Goal: Task Accomplishment & Management: Use online tool/utility

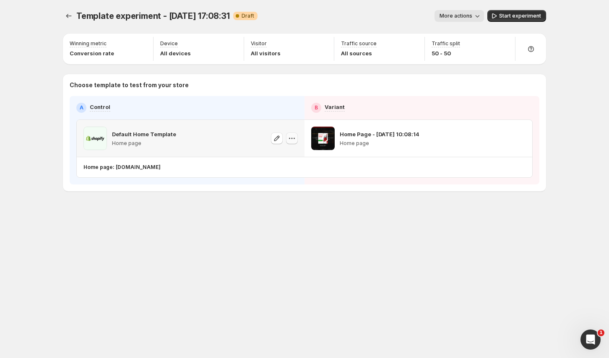
click at [296, 137] on icon "button" at bounding box center [292, 138] width 8 height 8
click at [513, 137] on div at bounding box center [511, 138] width 27 height 23
click at [515, 137] on icon "button" at bounding box center [519, 138] width 8 height 8
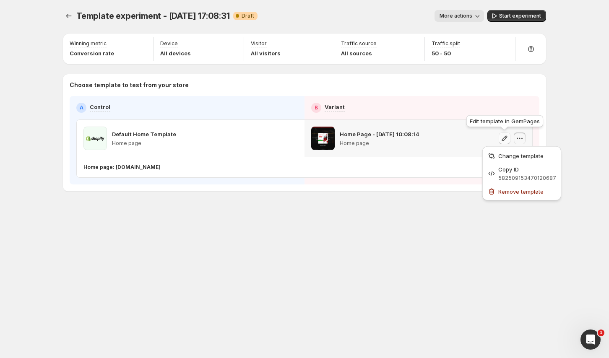
click at [505, 138] on icon "button" at bounding box center [504, 137] width 5 height 5
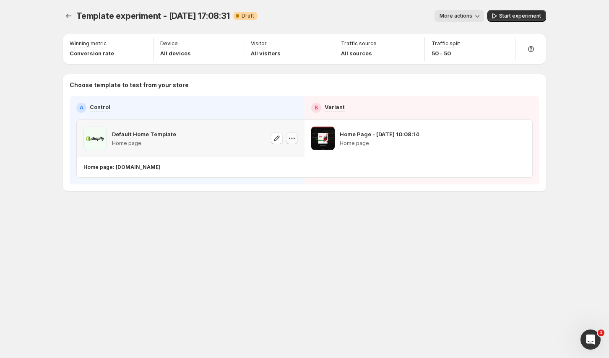
click at [286, 139] on button "button" at bounding box center [292, 138] width 12 height 12
click at [285, 156] on span "Change template" at bounding box center [292, 156] width 45 height 7
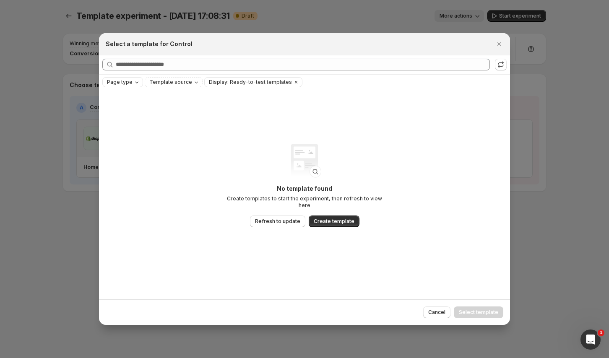
click at [123, 83] on span "Page type" at bounding box center [120, 82] width 26 height 7
click at [124, 111] on span "Home page" at bounding box center [133, 108] width 30 height 7
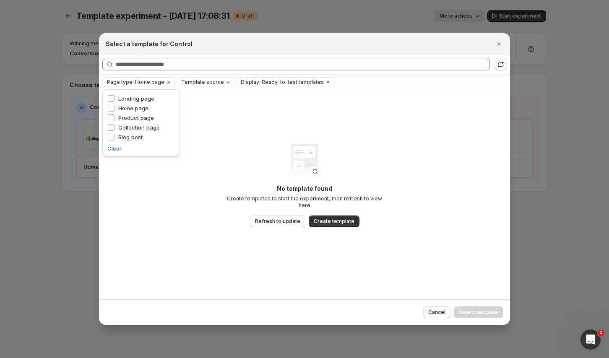
click at [495, 51] on div "Select a template for Control" at bounding box center [304, 44] width 411 height 22
click at [497, 44] on icon "Close" at bounding box center [498, 43] width 3 height 3
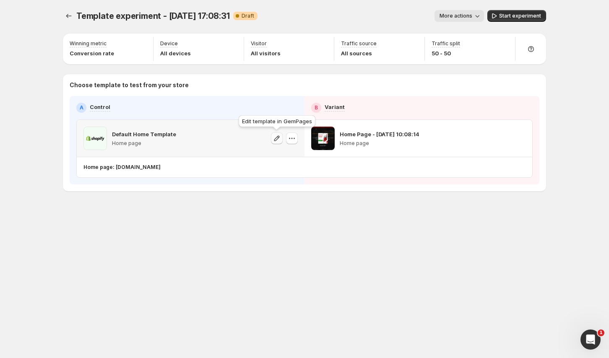
click at [279, 138] on icon "button" at bounding box center [276, 138] width 8 height 8
click at [593, 337] on icon "Open Intercom Messenger" at bounding box center [589, 339] width 14 height 14
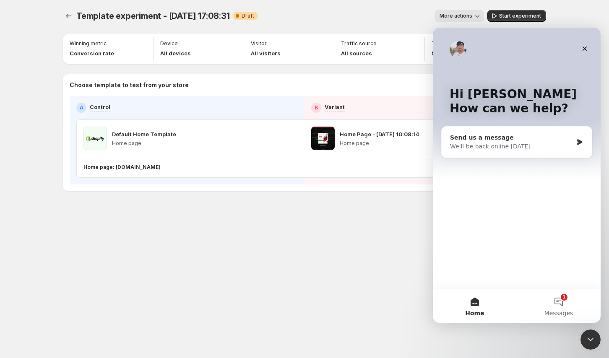
click at [509, 146] on div "We'll be back online tomorrow" at bounding box center [511, 146] width 123 height 9
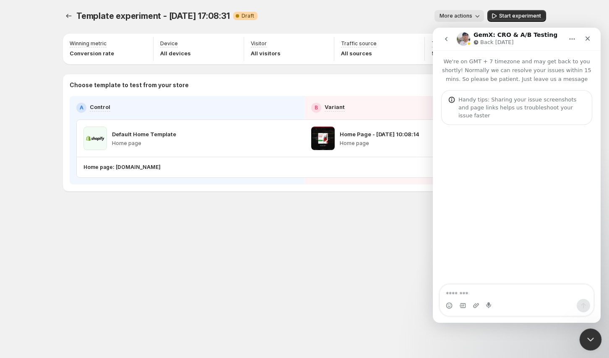
click at [589, 336] on icon "Close Intercom Messenger" at bounding box center [589, 338] width 10 height 10
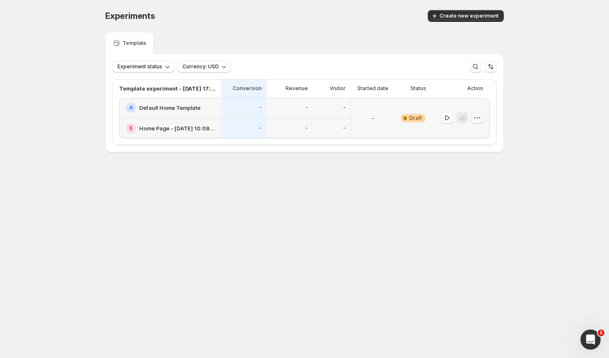
click at [481, 120] on icon "button" at bounding box center [477, 118] width 8 height 8
click at [468, 174] on span "Delete" at bounding box center [482, 178] width 41 height 8
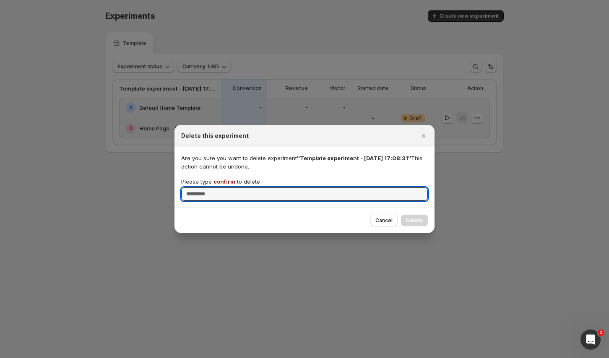
click at [220, 178] on span "confirm" at bounding box center [224, 181] width 22 height 7
click at [220, 187] on input "Please type confirm to delete" at bounding box center [304, 193] width 246 height 13
click at [220, 178] on span "confirm" at bounding box center [224, 181] width 22 height 7
click at [220, 187] on input "Please type confirm to delete" at bounding box center [304, 193] width 246 height 13
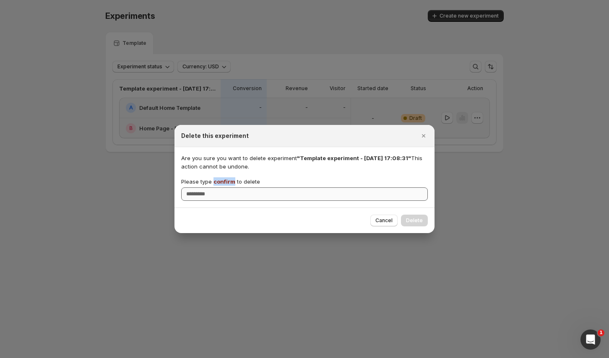
copy span "confirm"
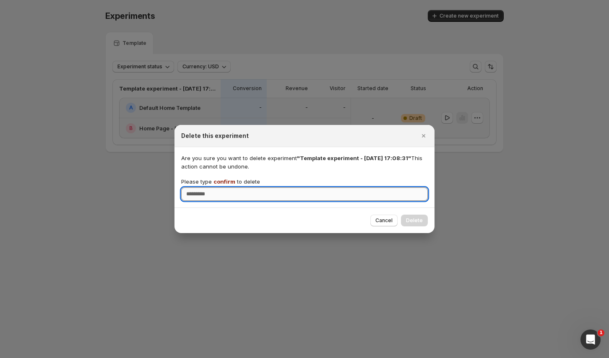
click at [222, 200] on input "Please type confirm to delete" at bounding box center [304, 193] width 246 height 13
paste input "*******"
type input "*******"
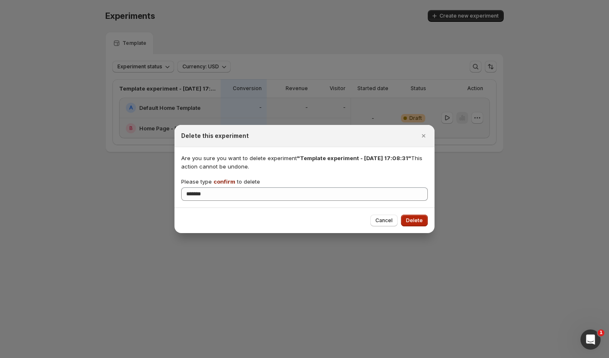
click at [413, 218] on span "Delete" at bounding box center [414, 220] width 17 height 7
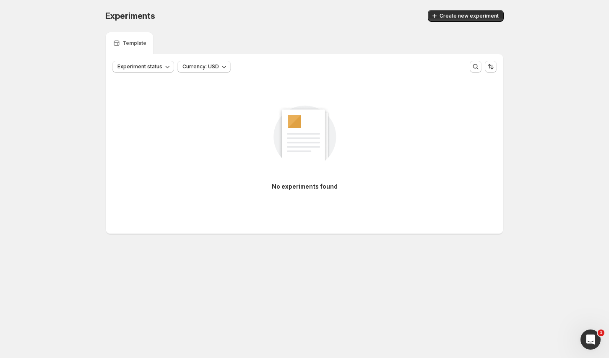
click at [456, 8] on div "Experiments. This page is ready Experiments Create new experiment" at bounding box center [304, 16] width 398 height 32
click at [454, 15] on span "Create new experiment" at bounding box center [468, 16] width 59 height 7
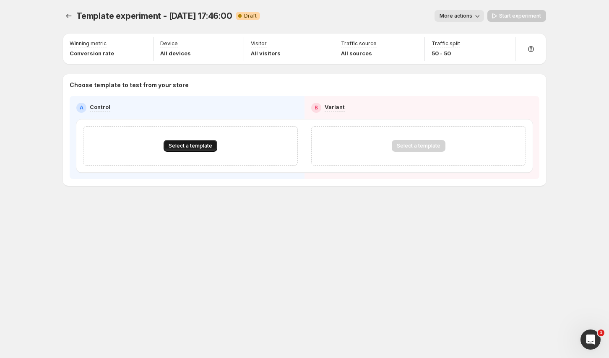
click at [183, 147] on span "Select a template" at bounding box center [191, 146] width 44 height 7
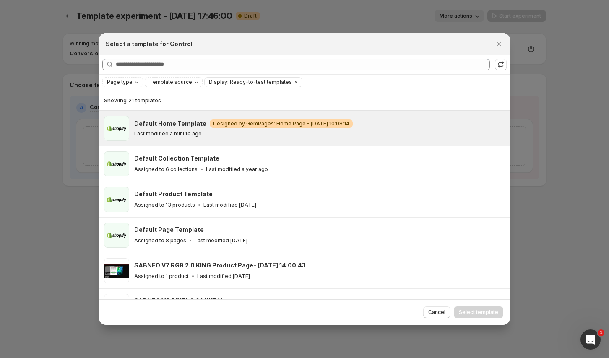
click at [181, 135] on p "Last modified a minute ago" at bounding box center [167, 133] width 67 height 7
click at [489, 311] on span "Select template" at bounding box center [478, 312] width 39 height 7
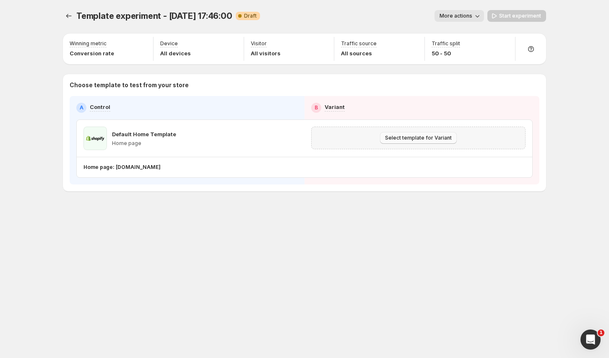
click at [412, 140] on span "Select template for Variant" at bounding box center [418, 138] width 67 height 7
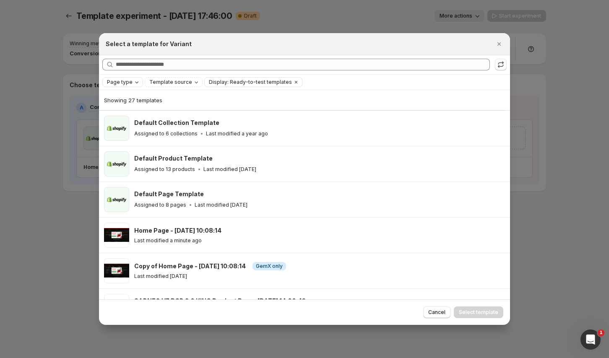
click at [126, 85] on span "Page type" at bounding box center [120, 82] width 26 height 7
click at [128, 109] on span "Home page" at bounding box center [133, 108] width 30 height 7
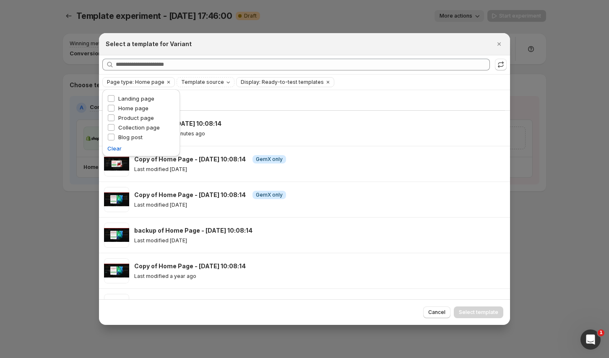
click at [401, 52] on div "Select a template for Variant" at bounding box center [304, 44] width 411 height 22
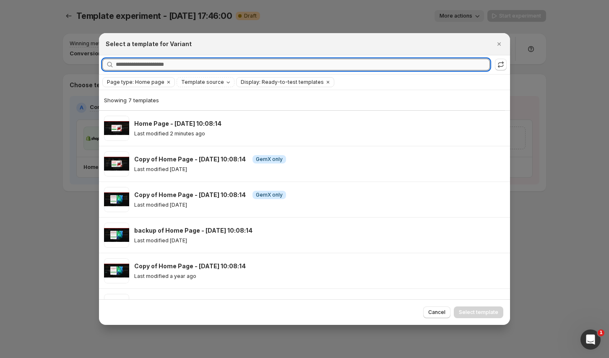
click at [192, 67] on input "Searching all templates" at bounding box center [303, 65] width 374 height 12
click at [151, 67] on input "*" at bounding box center [295, 65] width 359 height 12
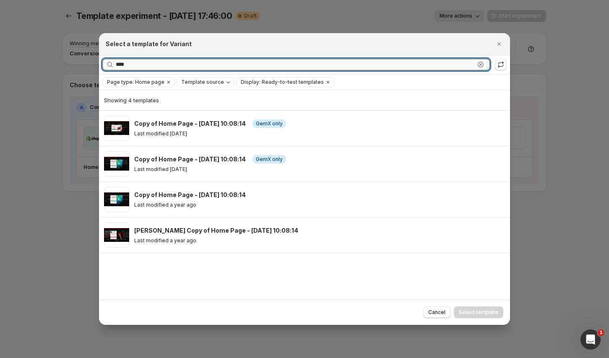
type input "****"
click at [443, 42] on div "Select a template for Variant" at bounding box center [297, 44] width 382 height 8
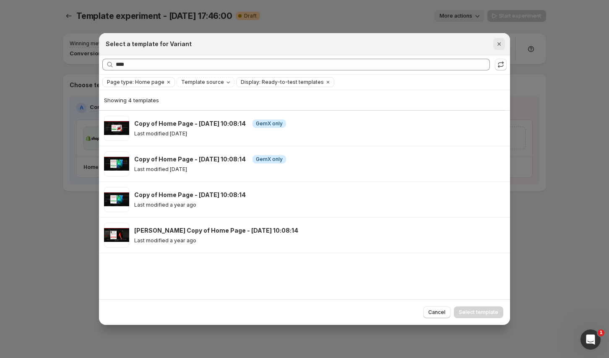
click at [495, 43] on icon "Close" at bounding box center [499, 44] width 8 height 8
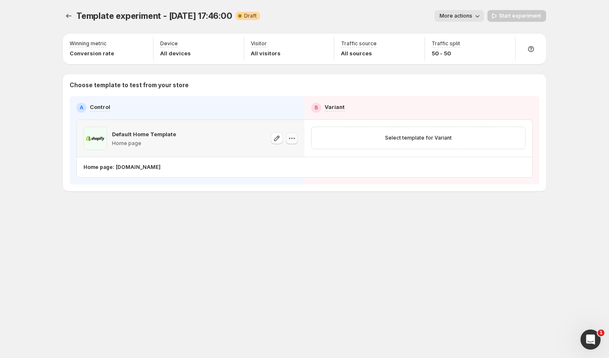
click at [292, 142] on icon "button" at bounding box center [292, 138] width 8 height 8
click at [377, 232] on div "Template experiment - Sep 1, 17:46:00. This page is ready Template experiment -…" at bounding box center [304, 118] width 503 height 236
click at [433, 136] on span "Select template for Variant" at bounding box center [418, 138] width 67 height 7
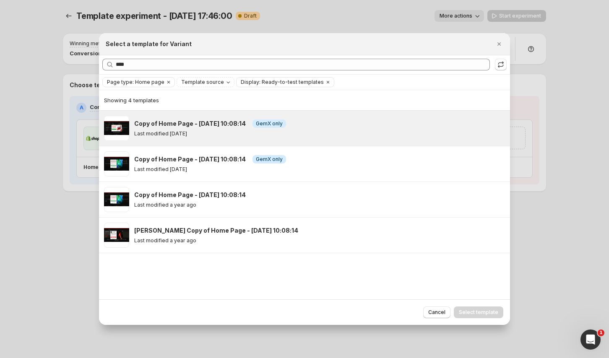
click at [341, 128] on div "Copy of Home Page - Feb 8, 10:08:14 Info GemX only Last modified 5 months ago" at bounding box center [318, 128] width 368 height 18
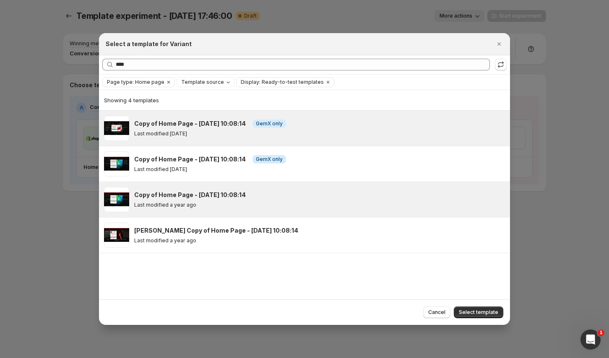
click at [270, 207] on div "Last modified a year ago" at bounding box center [318, 205] width 368 height 7
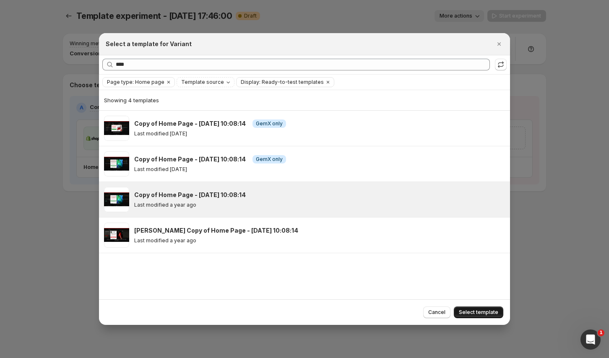
click at [472, 311] on span "Select template" at bounding box center [478, 312] width 39 height 7
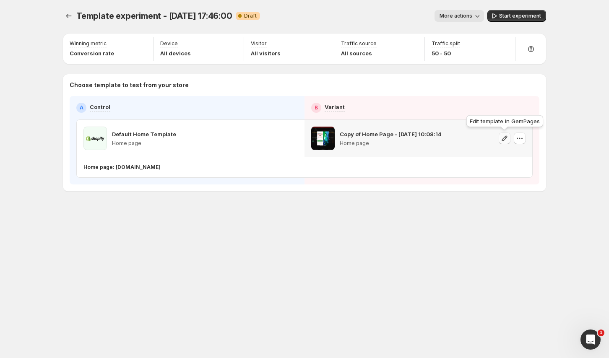
click at [506, 142] on icon "button" at bounding box center [504, 138] width 8 height 8
click at [521, 138] on icon "button" at bounding box center [519, 138] width 8 height 8
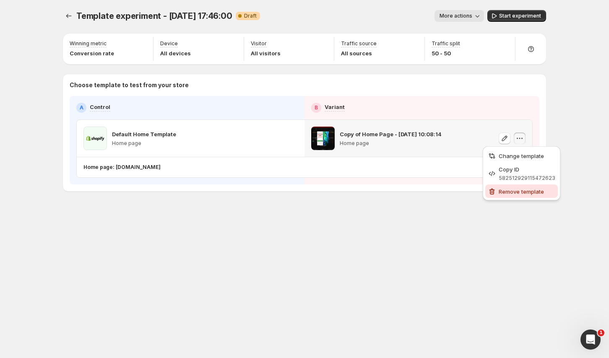
click at [510, 193] on span "Remove template" at bounding box center [520, 191] width 45 height 7
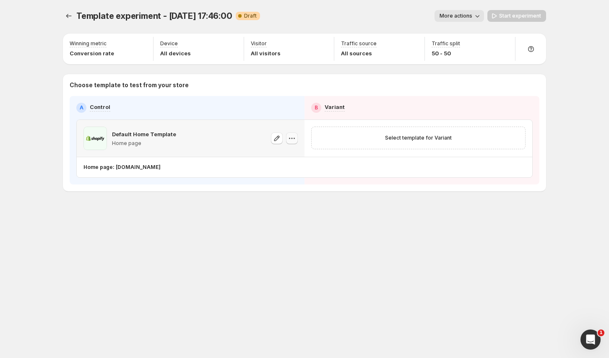
click at [297, 139] on button "button" at bounding box center [292, 138] width 12 height 12
click at [425, 137] on span "Select template for Variant" at bounding box center [418, 138] width 67 height 7
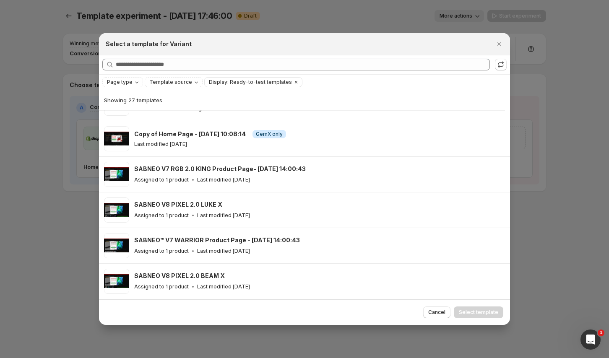
scroll to position [134, 0]
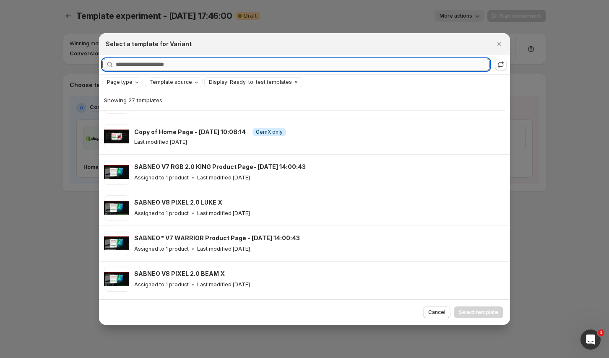
click at [202, 63] on input "Searching all templates" at bounding box center [303, 65] width 374 height 12
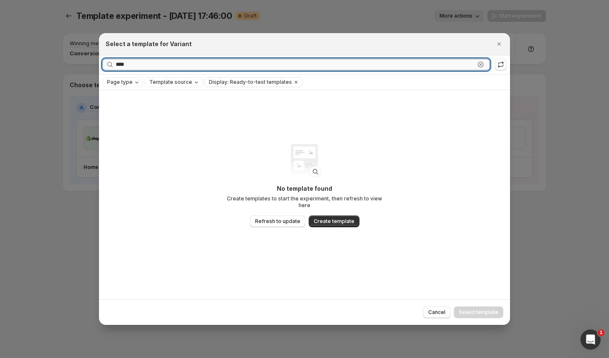
scroll to position [0, 0]
type input "*********"
click at [498, 42] on icon "Close" at bounding box center [498, 43] width 3 height 3
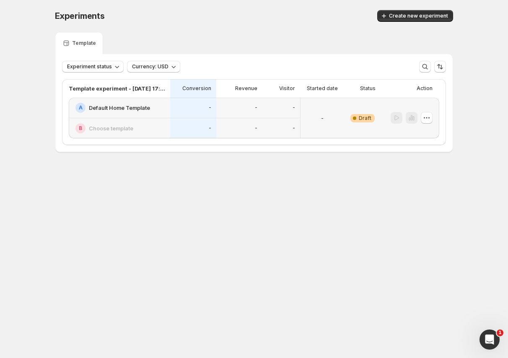
click at [83, 45] on p "Template" at bounding box center [84, 43] width 24 height 7
click at [427, 119] on icon "button" at bounding box center [427, 118] width 8 height 8
click at [420, 133] on span "Edit" at bounding box center [416, 135] width 9 height 7
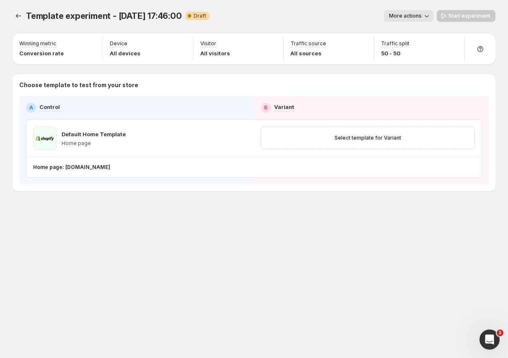
click at [398, 17] on span "More actions" at bounding box center [405, 16] width 33 height 7
click at [280, 17] on div "More actions" at bounding box center [324, 16] width 217 height 12
click at [238, 139] on icon "button" at bounding box center [241, 138] width 8 height 8
click at [356, 149] on div "Select template for Variant" at bounding box center [368, 138] width 228 height 36
click at [358, 143] on button "Select template for Variant" at bounding box center [367, 138] width 77 height 12
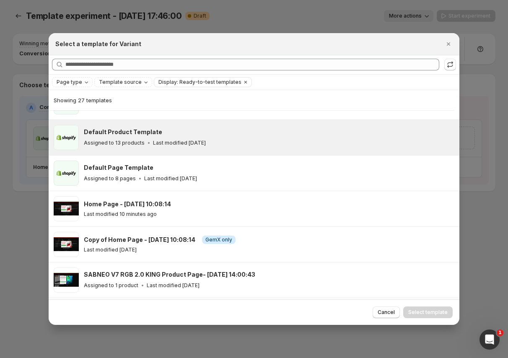
scroll to position [27, 0]
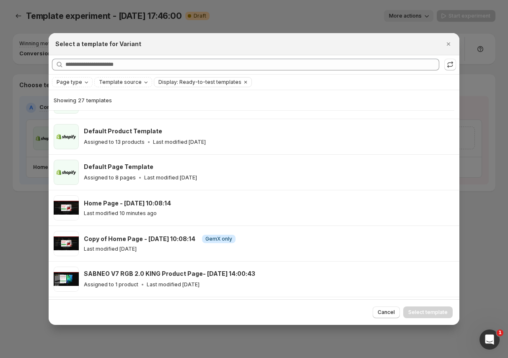
click at [373, 40] on div "Select a template for Variant" at bounding box center [246, 44] width 382 height 8
click at [445, 43] on icon "Close" at bounding box center [448, 44] width 8 height 8
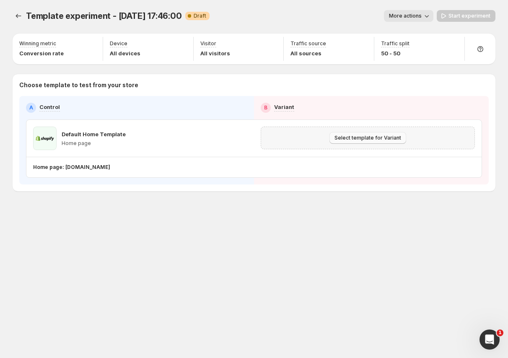
click at [348, 136] on span "Select template for Variant" at bounding box center [367, 138] width 67 height 7
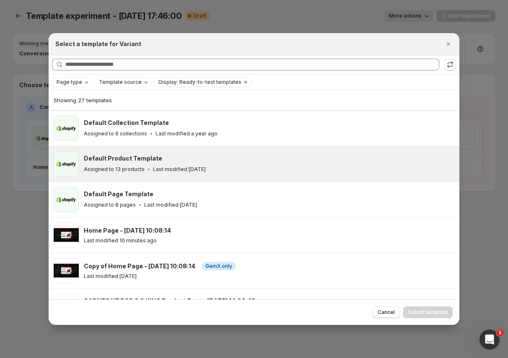
scroll to position [17, 0]
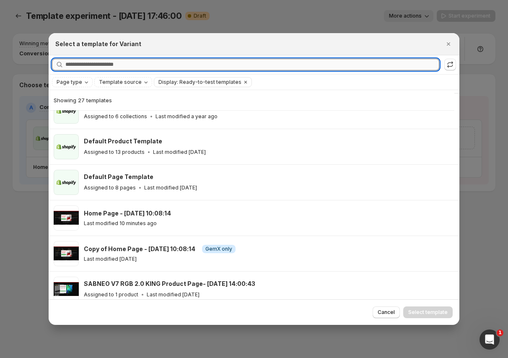
click at [152, 67] on input "Searching all templates" at bounding box center [252, 65] width 374 height 12
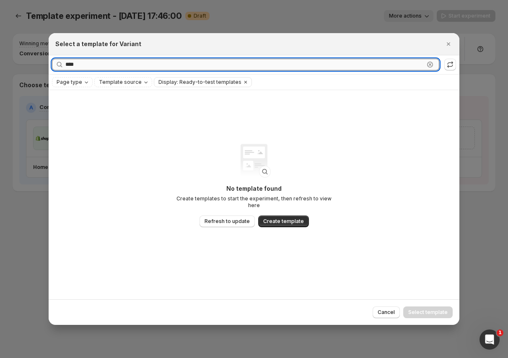
scroll to position [0, 0]
type input "********"
click at [451, 41] on icon "Close" at bounding box center [448, 44] width 8 height 8
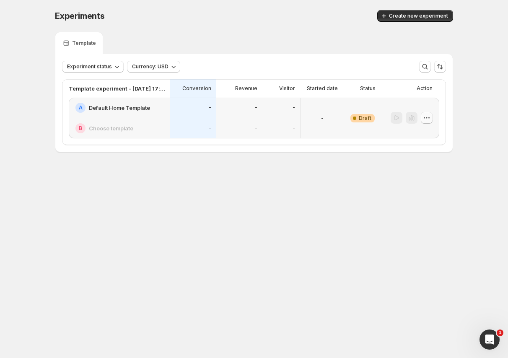
click at [425, 117] on icon "button" at bounding box center [427, 118] width 8 height 8
click at [418, 130] on button "Edit" at bounding box center [427, 134] width 57 height 13
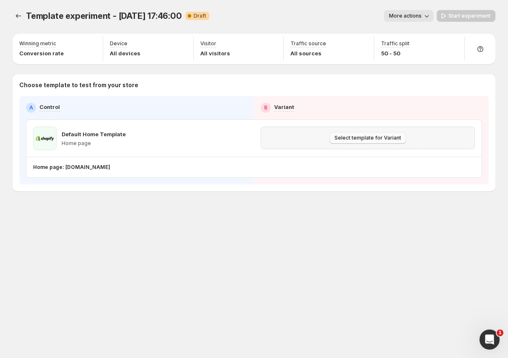
click at [362, 140] on span "Select template for Variant" at bounding box center [367, 138] width 67 height 7
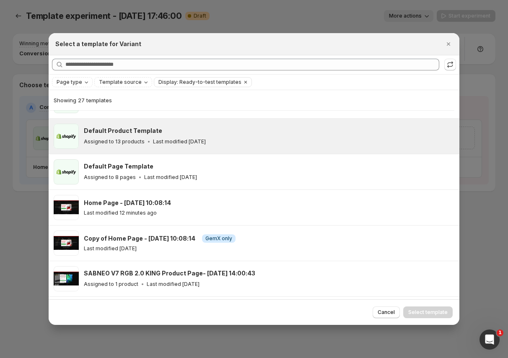
scroll to position [117, 0]
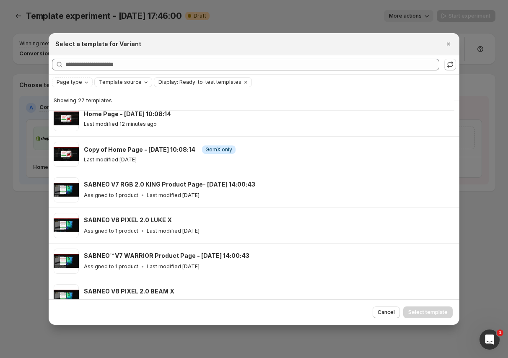
click at [122, 85] on span "Template source" at bounding box center [120, 82] width 43 height 7
click at [109, 107] on span "GemPages" at bounding box center [123, 108] width 29 height 7
click at [106, 100] on label "Shopify" at bounding box center [113, 98] width 31 height 8
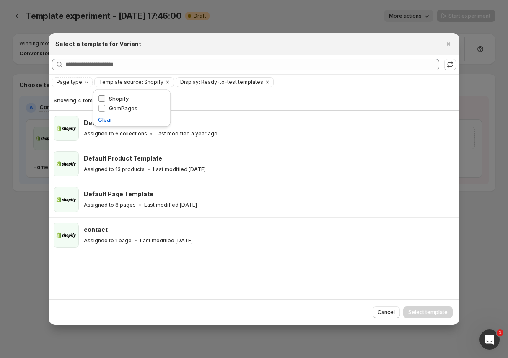
scroll to position [0, 0]
click at [106, 109] on label "GemPages" at bounding box center [117, 108] width 39 height 8
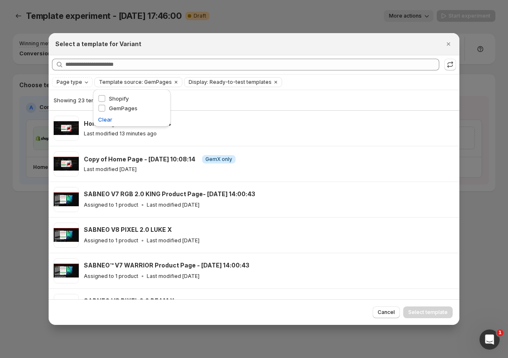
click at [315, 106] on div "Showing 23 templates" at bounding box center [254, 100] width 401 height 20
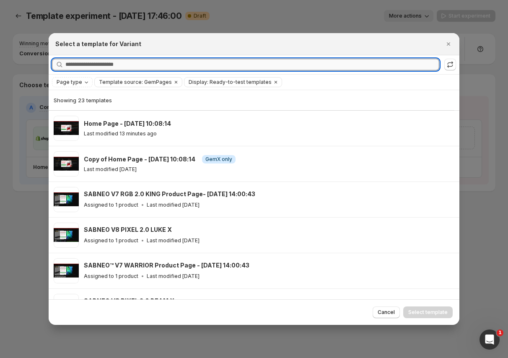
click at [142, 62] on input "Searching all templates" at bounding box center [252, 65] width 374 height 12
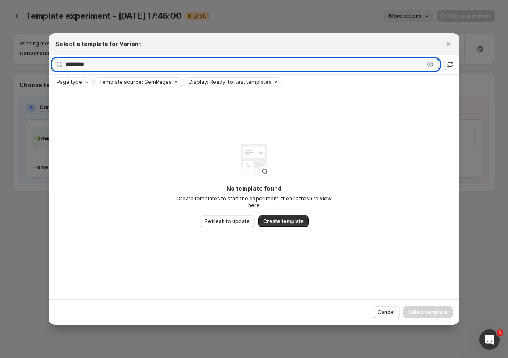
type input "*********"
click at [446, 44] on icon "Close" at bounding box center [448, 44] width 8 height 8
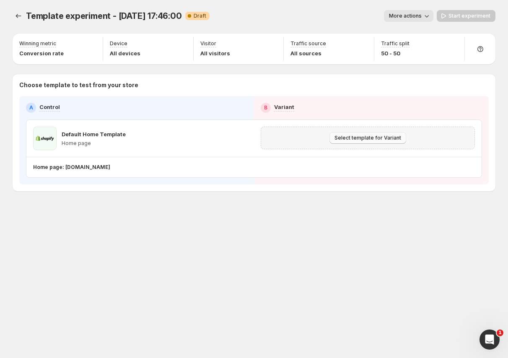
click at [353, 140] on span "Select template for Variant" at bounding box center [367, 138] width 67 height 7
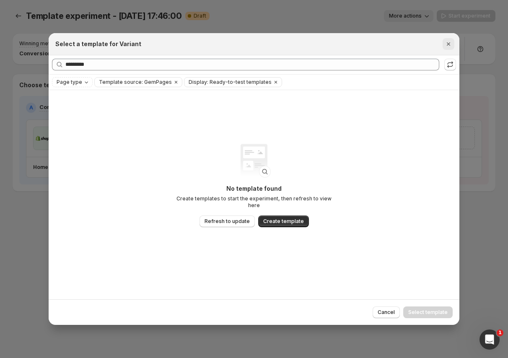
click at [448, 41] on icon "Close" at bounding box center [448, 44] width 8 height 8
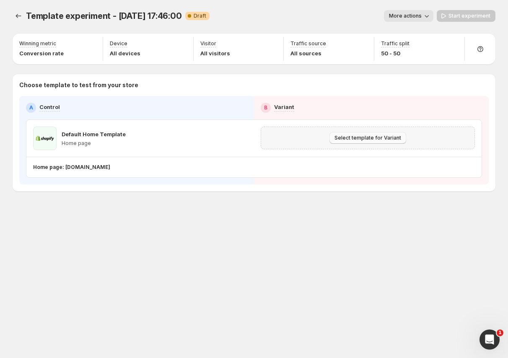
click at [360, 141] on button "Select template for Variant" at bounding box center [367, 138] width 77 height 12
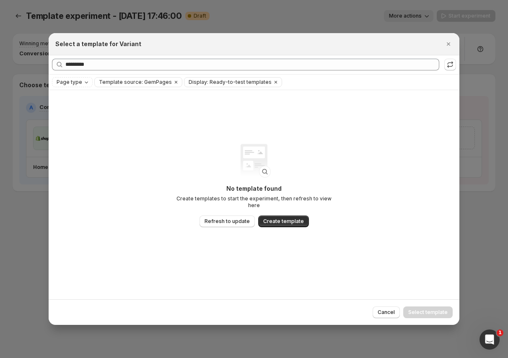
click at [111, 70] on div "Searching all templates ********* Clear" at bounding box center [254, 65] width 404 height 12
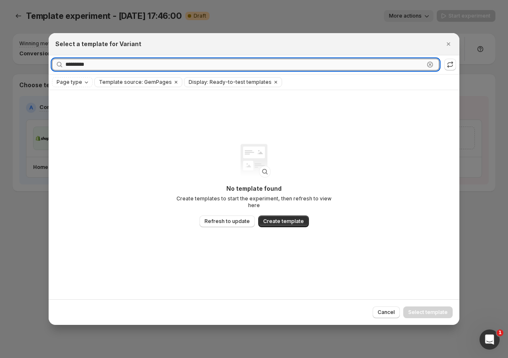
click at [111, 67] on input "*********" at bounding box center [244, 65] width 359 height 12
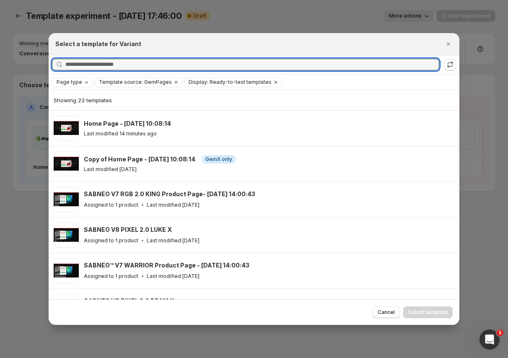
click at [58, 78] on button "Page type" at bounding box center [72, 82] width 40 height 9
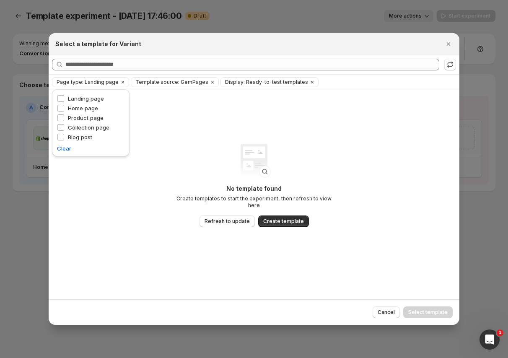
click at [297, 135] on div "No template found Create templates to start the experiment, then refresh to vie…" at bounding box center [254, 195] width 411 height 210
drag, startPoint x: 390, startPoint y: 315, endPoint x: 399, endPoint y: 313, distance: 9.9
click at [390, 314] on span "Cancel" at bounding box center [386, 312] width 17 height 7
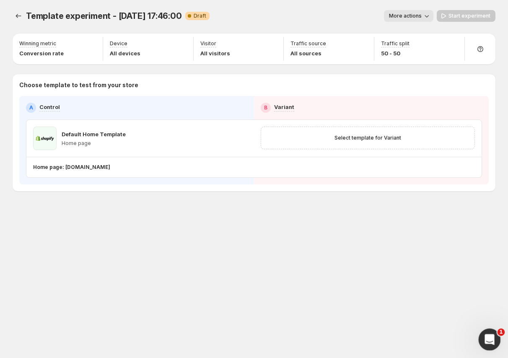
click at [482, 333] on div "Open Intercom Messenger" at bounding box center [488, 338] width 28 height 28
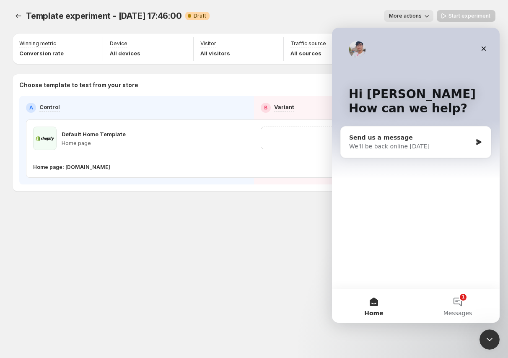
click at [411, 144] on div "We'll be back online [DATE]" at bounding box center [410, 146] width 123 height 9
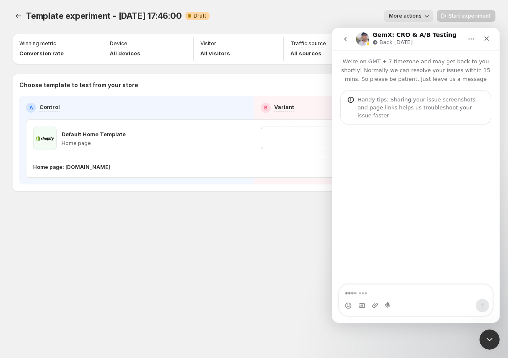
click at [361, 290] on textarea "Message…" at bounding box center [415, 292] width 153 height 14
type textarea "**********"
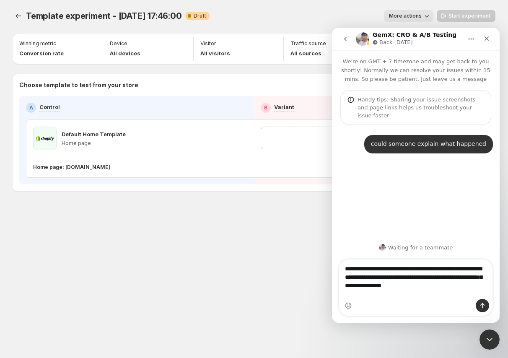
type textarea "**********"
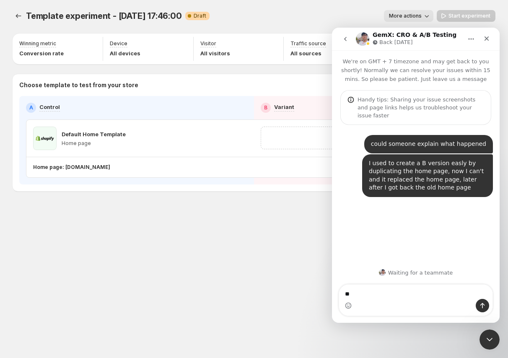
type textarea "*"
click at [484, 328] on div "Close Intercom Messenger" at bounding box center [488, 338] width 20 height 20
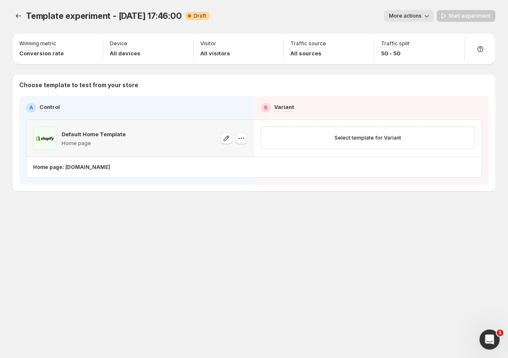
click at [79, 140] on p "Home page" at bounding box center [94, 143] width 64 height 7
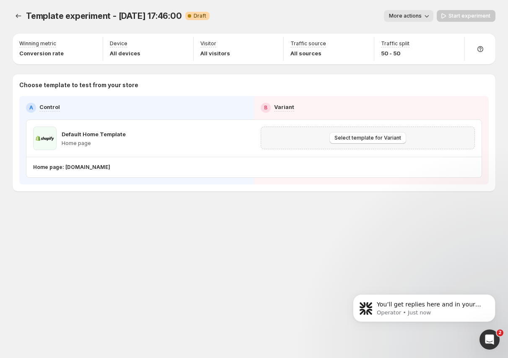
click at [346, 144] on div "Select template for Variant" at bounding box center [368, 138] width 214 height 23
click at [348, 135] on span "Select template for Variant" at bounding box center [367, 138] width 67 height 7
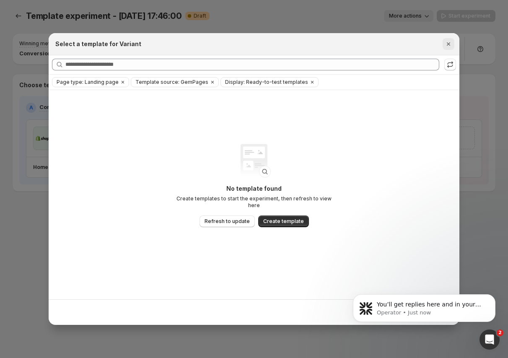
click at [445, 47] on icon "Close" at bounding box center [448, 44] width 8 height 8
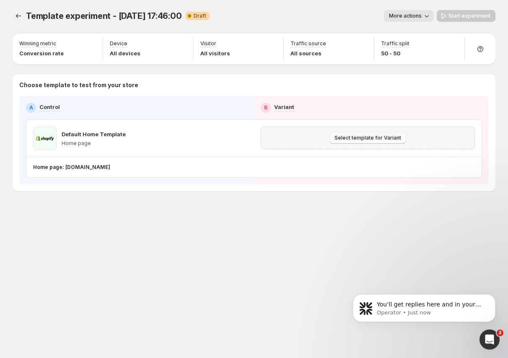
click at [355, 134] on button "Select template for Variant" at bounding box center [367, 138] width 77 height 12
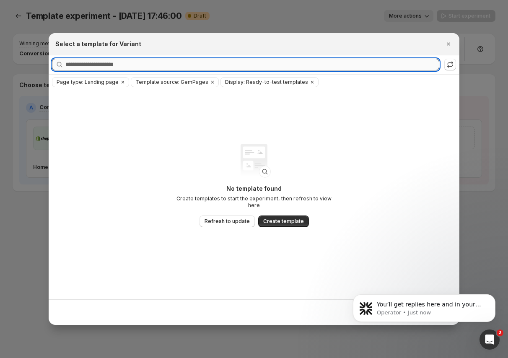
click at [115, 66] on input "Searching all templates" at bounding box center [252, 65] width 374 height 12
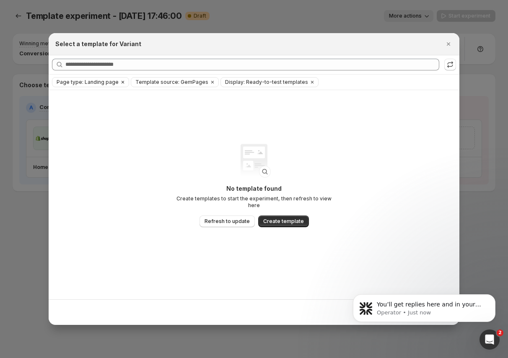
click at [119, 82] on button "Clear" at bounding box center [123, 82] width 8 height 9
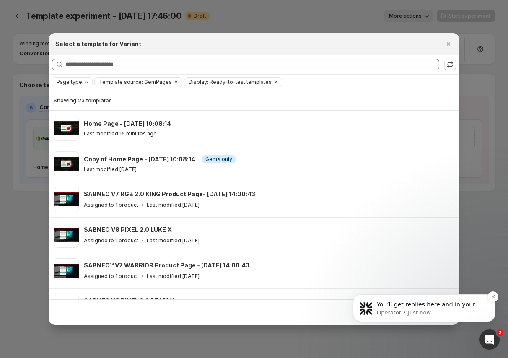
click at [421, 307] on p "You’ll get replies here and in your email: ✉️ [EMAIL_ADDRESS][DOMAIN_NAME] The …" at bounding box center [431, 305] width 108 height 8
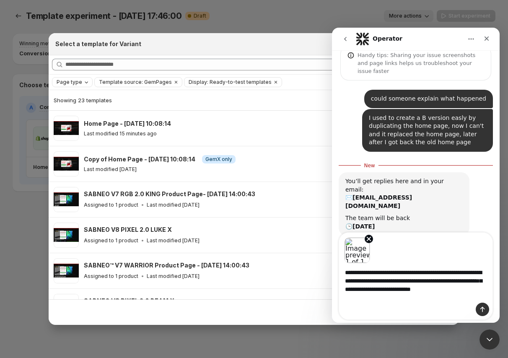
scroll to position [49, 0]
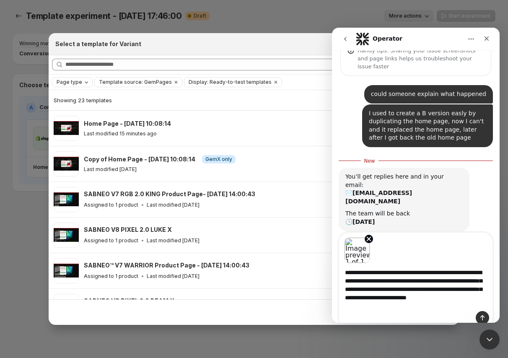
type textarea "**********"
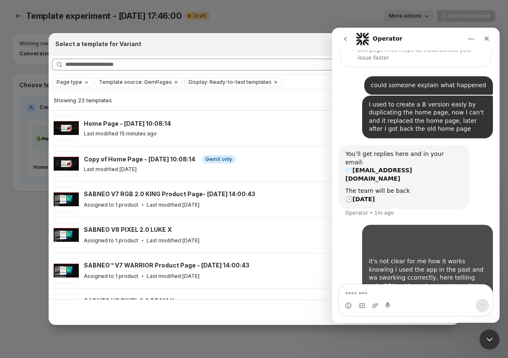
scroll to position [78, 0]
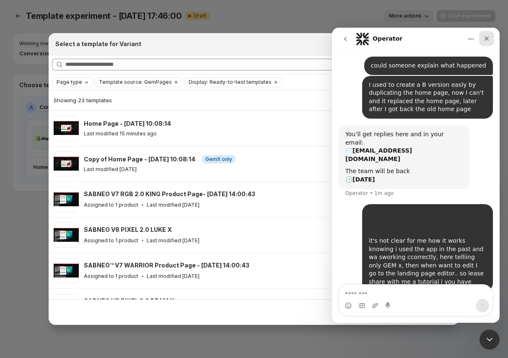
drag, startPoint x: 484, startPoint y: 39, endPoint x: 808, endPoint y: 67, distance: 325.2
click at [484, 39] on icon "Close" at bounding box center [486, 38] width 7 height 7
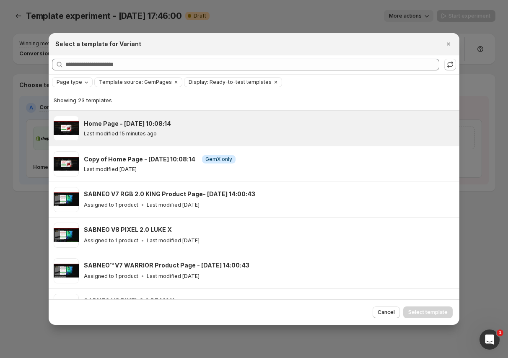
click at [252, 125] on div "Home Page - [DATE] 10:08:14" at bounding box center [268, 123] width 368 height 8
click at [427, 310] on span "Select template" at bounding box center [427, 312] width 39 height 7
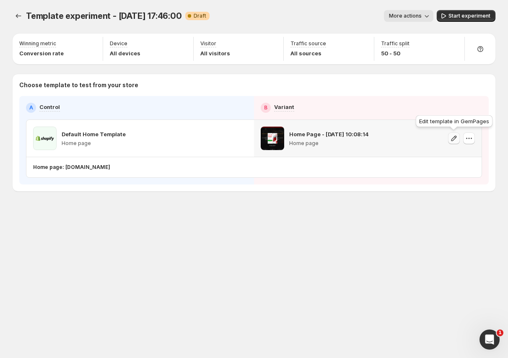
click at [451, 139] on icon "button" at bounding box center [454, 138] width 8 height 8
